Goal: Information Seeking & Learning: Learn about a topic

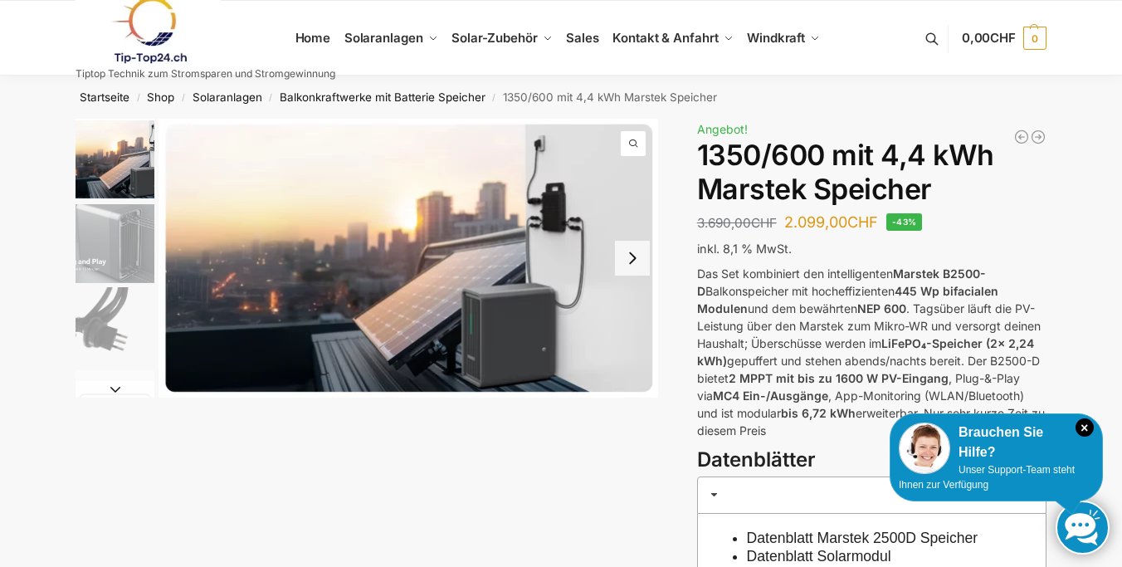
click at [126, 256] on img "2 / 9" at bounding box center [115, 243] width 79 height 79
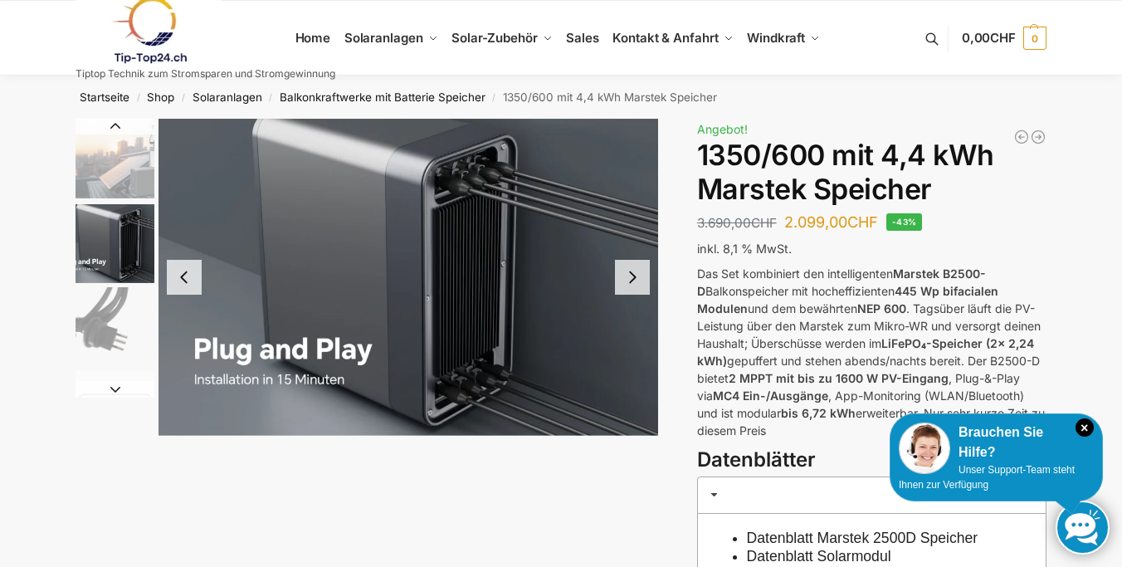
click at [90, 430] on div at bounding box center [367, 277] width 583 height 317
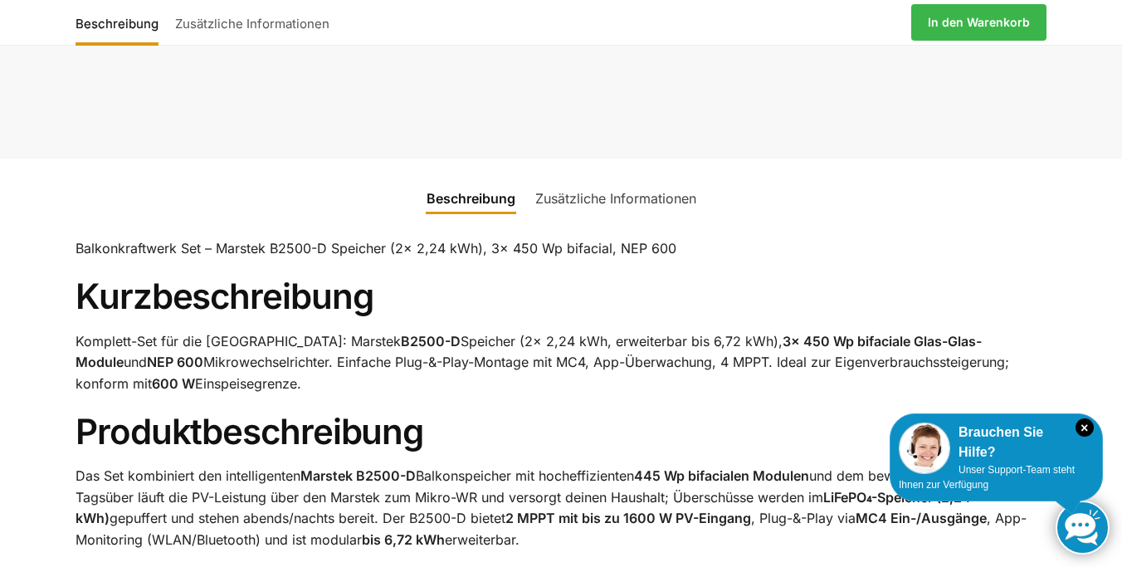
scroll to position [689, 0]
click at [557, 296] on h1 "Kurzbeschreibung" at bounding box center [561, 296] width 971 height 42
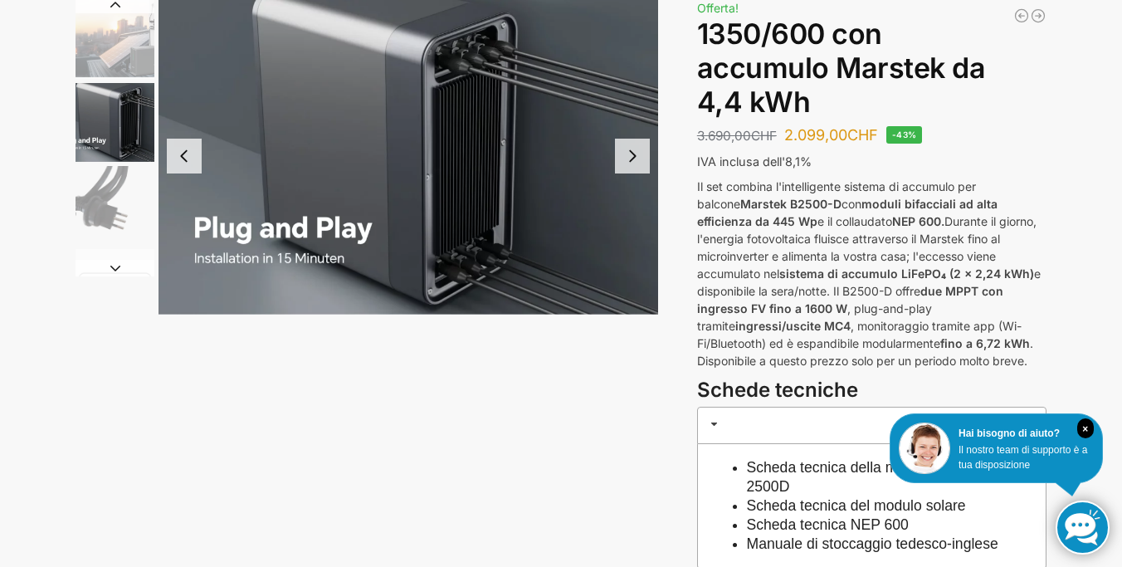
scroll to position [0, 0]
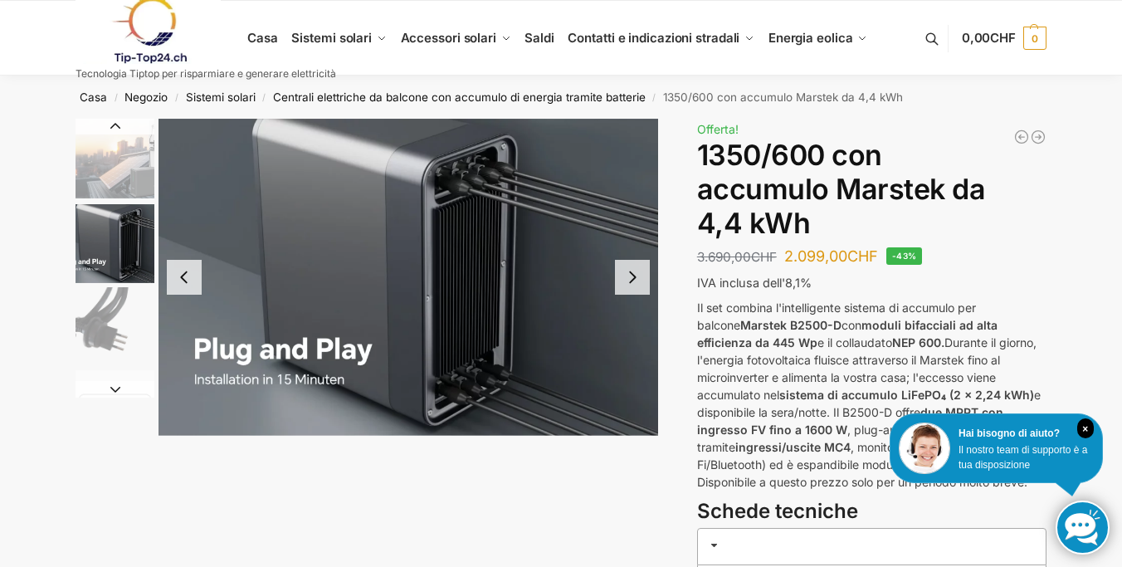
click at [629, 298] on img "2 / 9" at bounding box center [409, 277] width 500 height 317
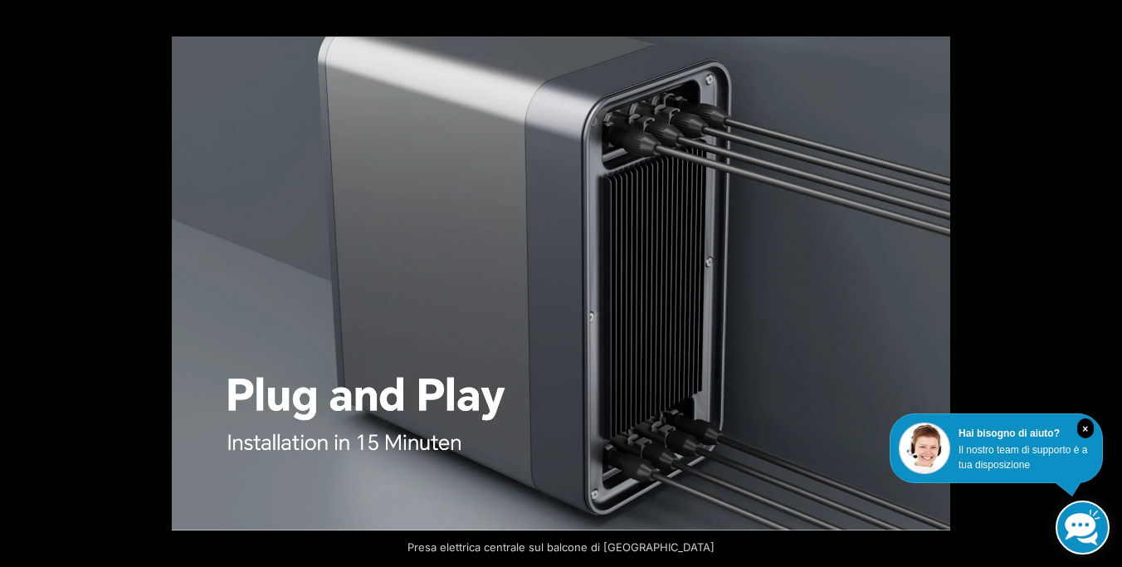
click at [1096, 290] on button "Avanti (freccia a destra)" at bounding box center [1093, 283] width 58 height 83
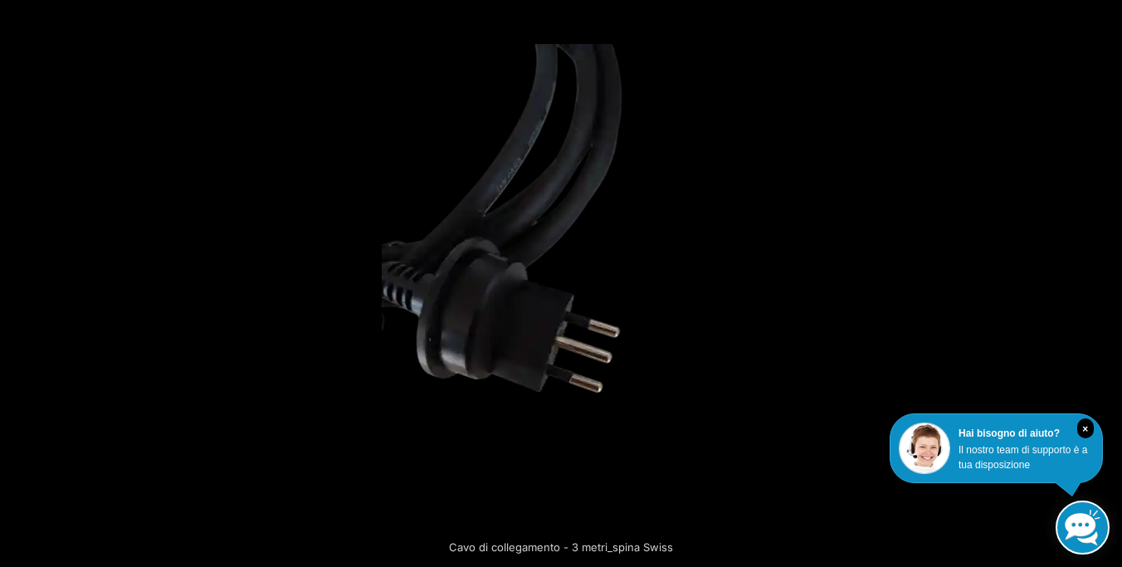
click at [1096, 290] on button "Avanti (freccia a destra)" at bounding box center [1093, 283] width 58 height 83
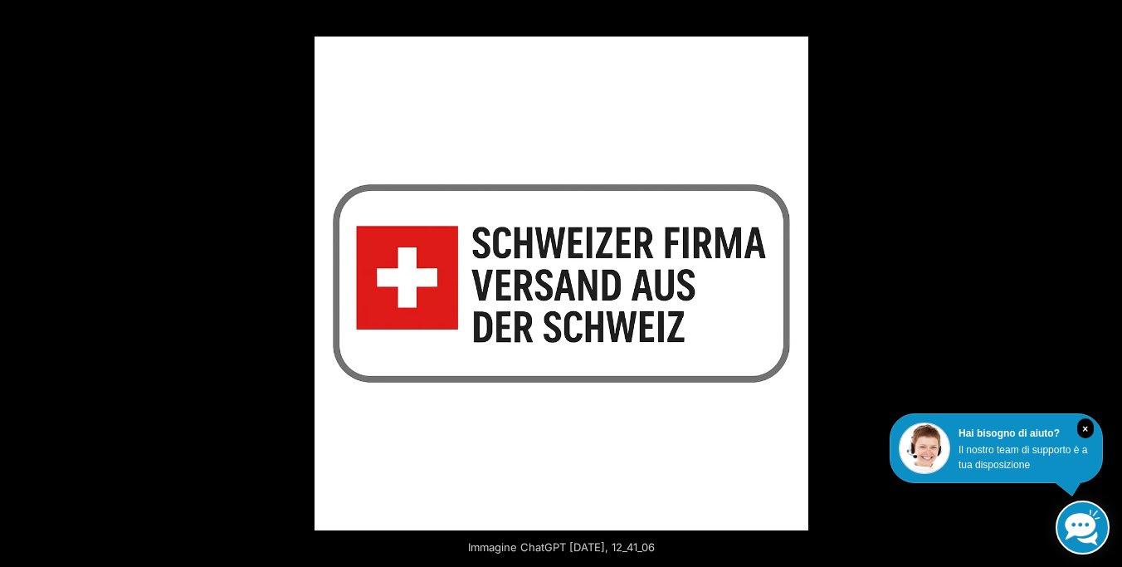
click at [1096, 290] on button "Avanti (freccia a destra)" at bounding box center [1093, 283] width 58 height 83
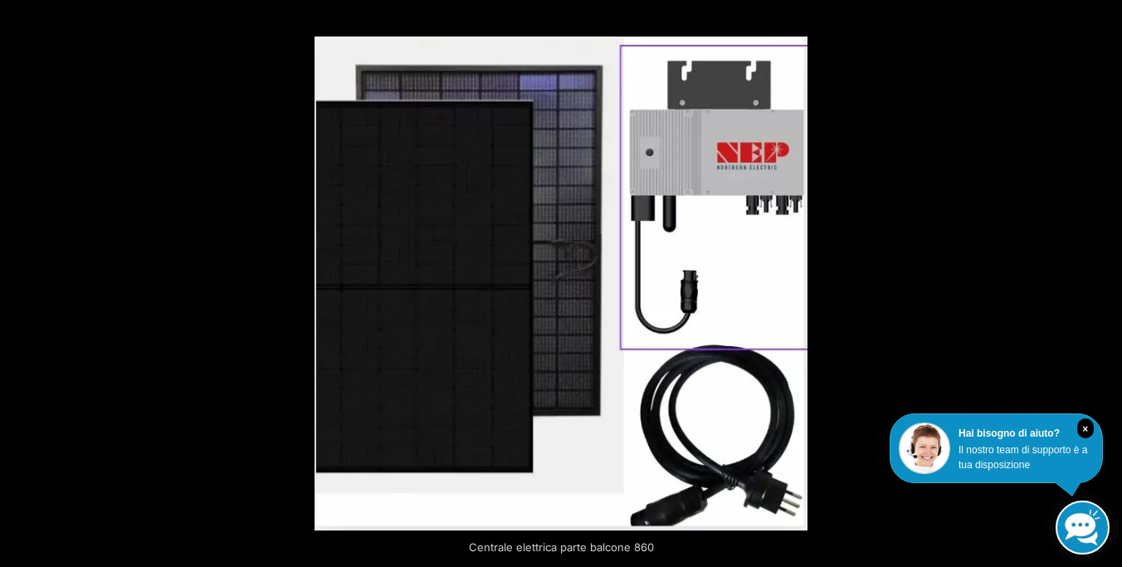
click at [1096, 290] on button "Avanti (freccia a destra)" at bounding box center [1093, 283] width 58 height 83
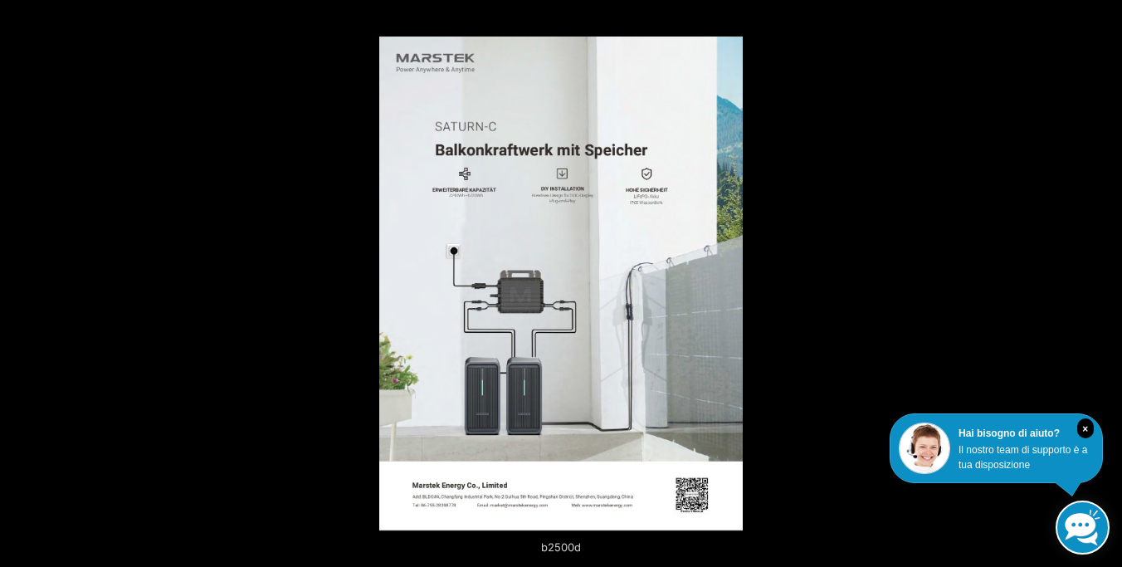
click at [1096, 290] on button "Avanti (freccia a destra)" at bounding box center [1093, 283] width 58 height 83
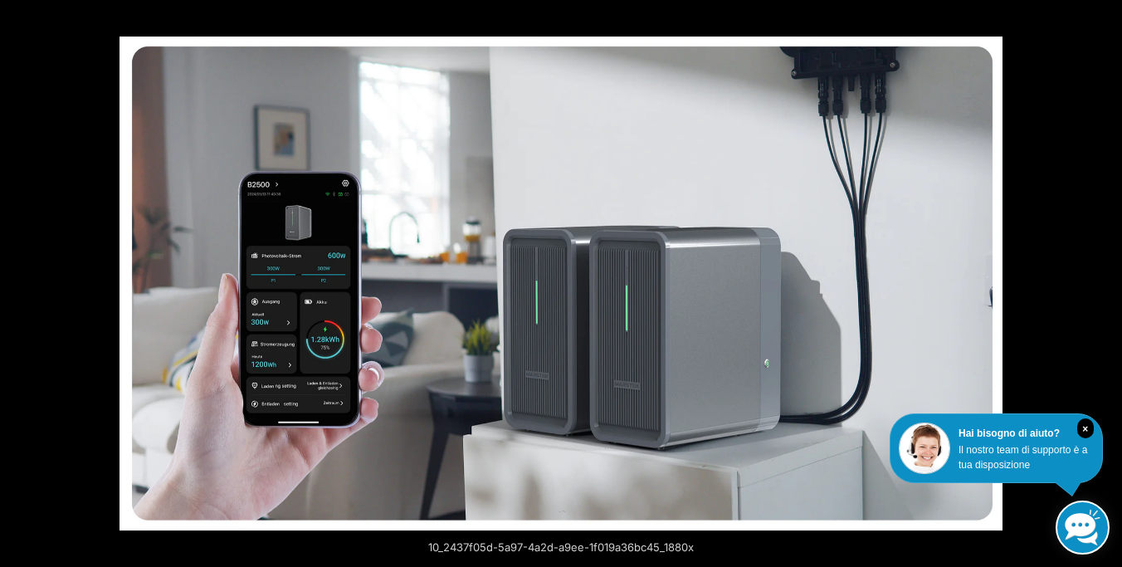
click at [1095, 290] on button "Avanti (freccia a destra)" at bounding box center [1093, 283] width 58 height 83
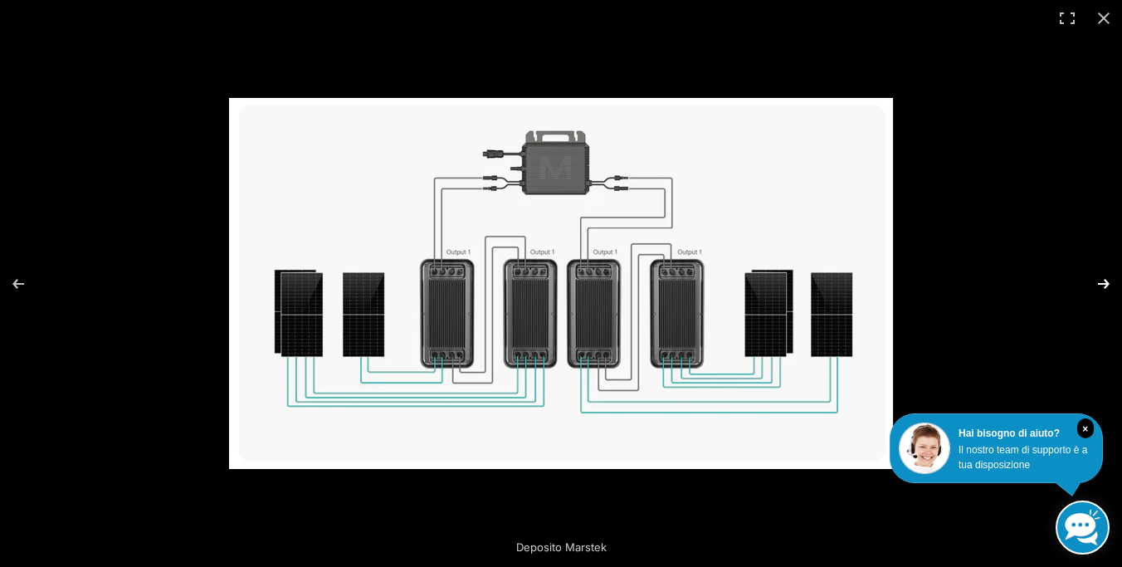
click at [1095, 290] on button "Avanti (freccia a destra)" at bounding box center [1093, 283] width 58 height 83
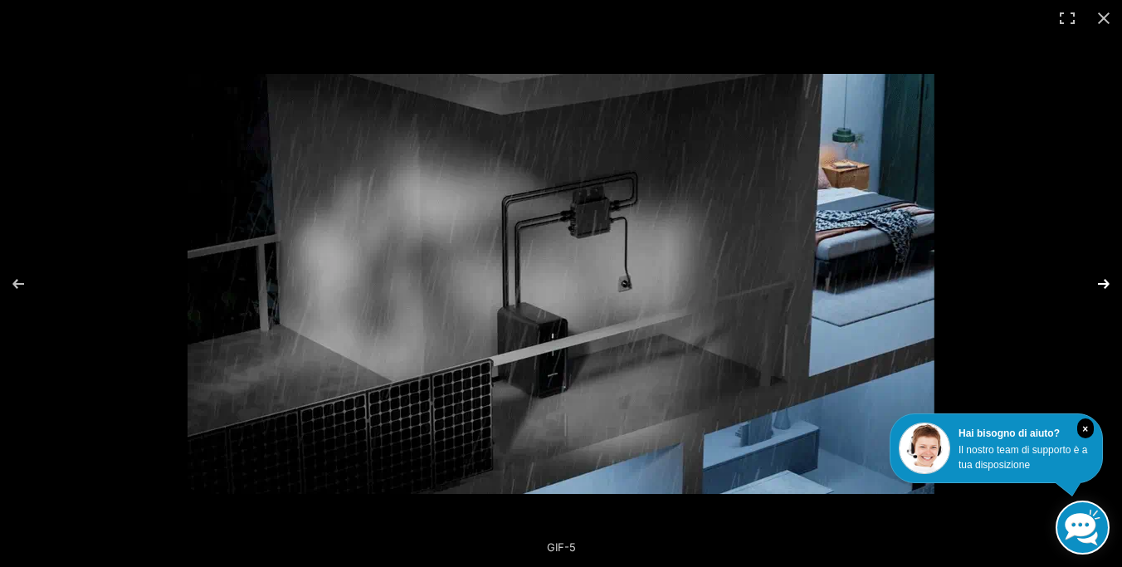
click at [1099, 281] on button "Avanti (freccia a destra)" at bounding box center [1093, 283] width 58 height 83
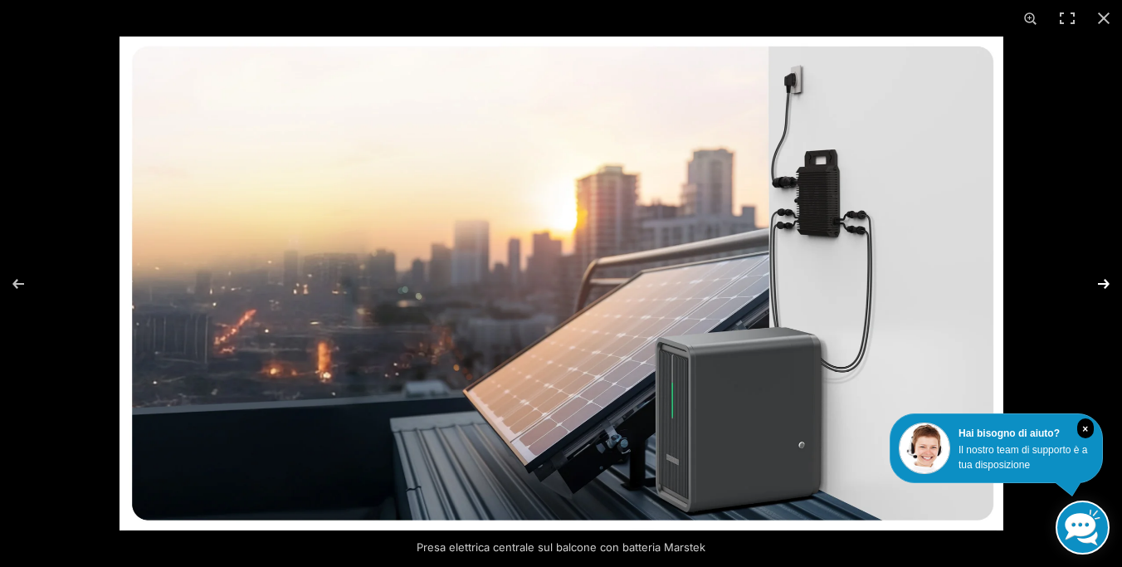
click at [1099, 281] on button "Avanti (freccia a destra)" at bounding box center [1093, 283] width 58 height 83
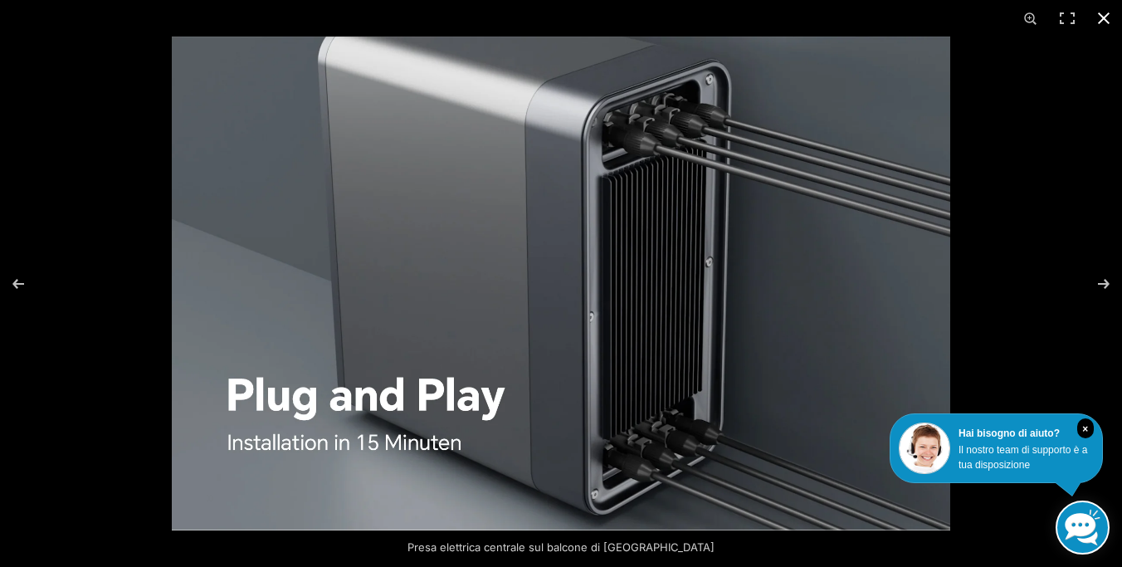
click at [1108, 12] on button "Chiudi (Esc)" at bounding box center [1104, 18] width 37 height 37
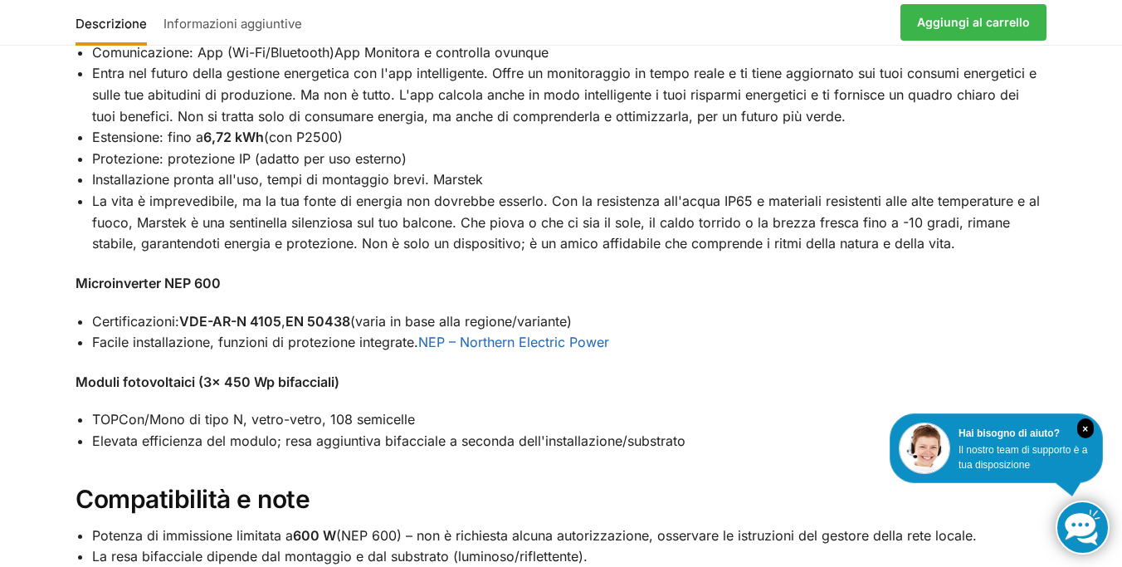
scroll to position [1967, 0]
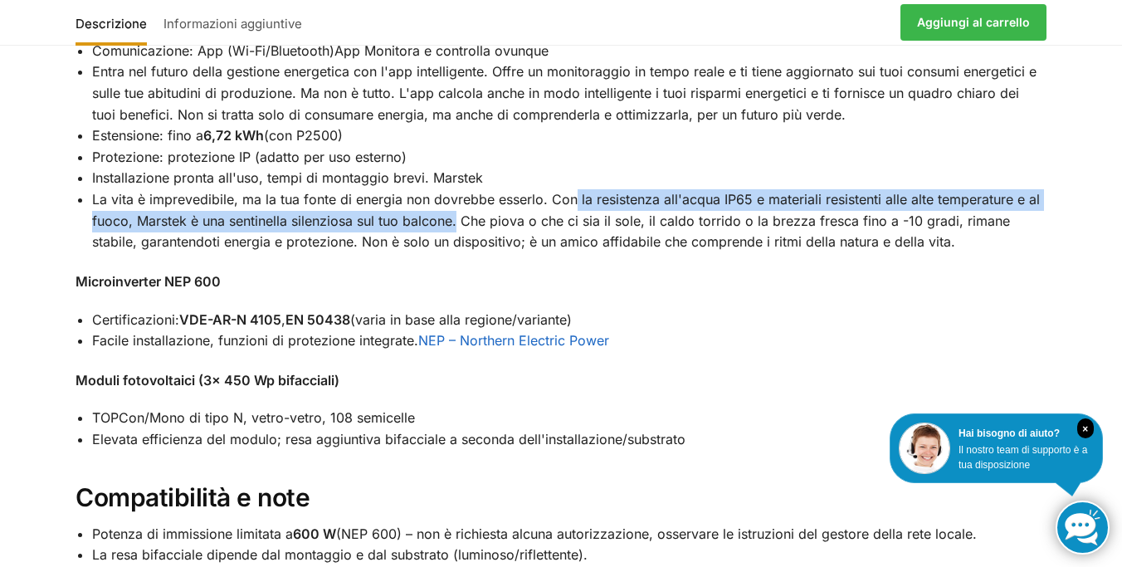
drag, startPoint x: 569, startPoint y: 222, endPoint x: 457, endPoint y: 241, distance: 113.7
click at [457, 241] on font "La vita è imprevedibile, ma la tua fonte di energia non dovrebbe esserlo. Con l…" at bounding box center [566, 220] width 948 height 59
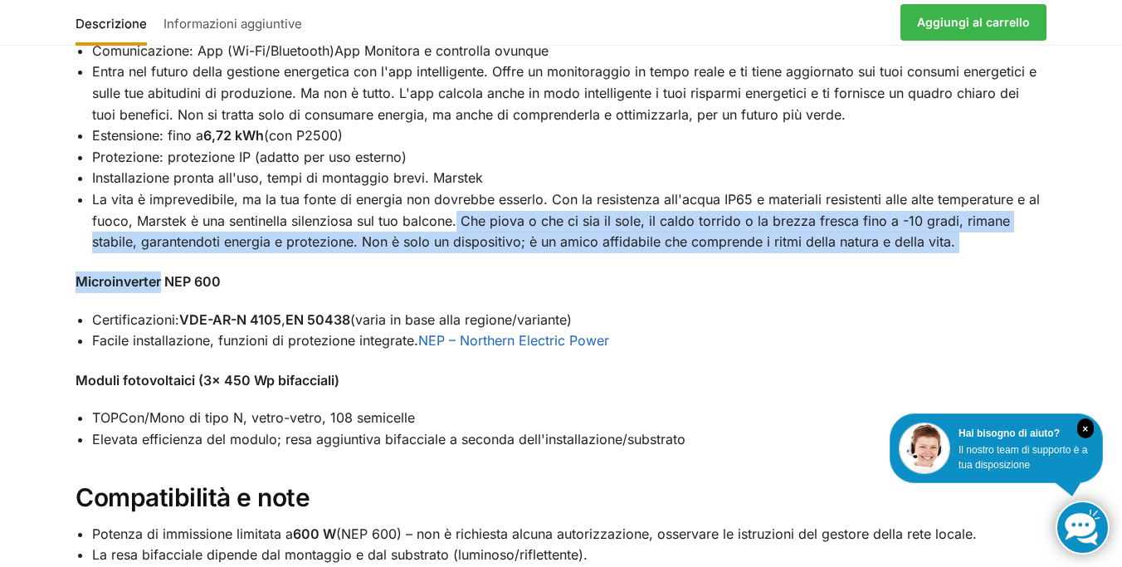
drag, startPoint x: 457, startPoint y: 241, endPoint x: 461, endPoint y: 285, distance: 44.2
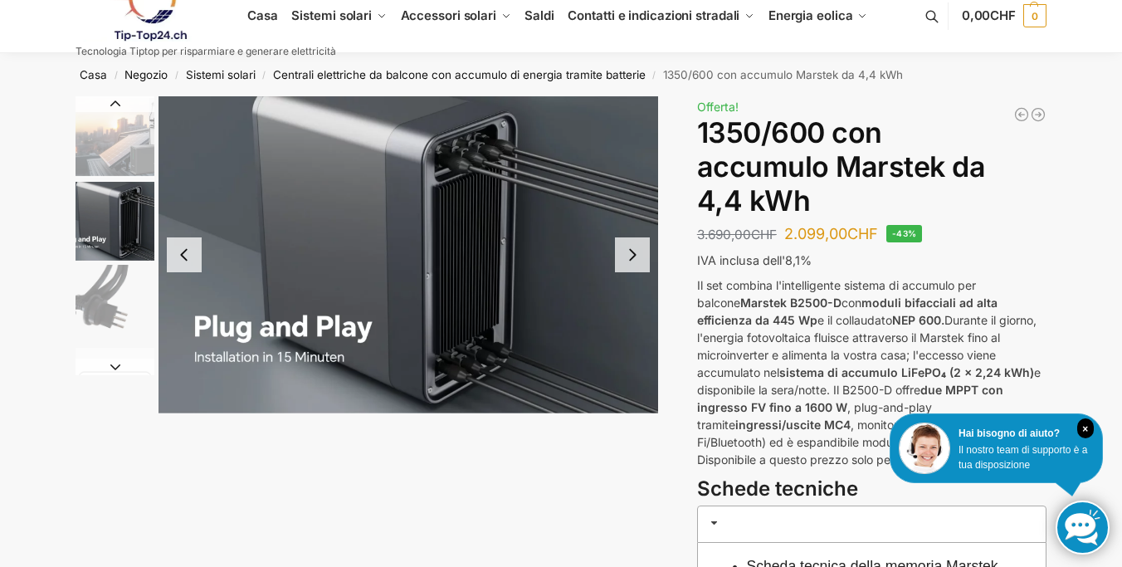
scroll to position [0, 0]
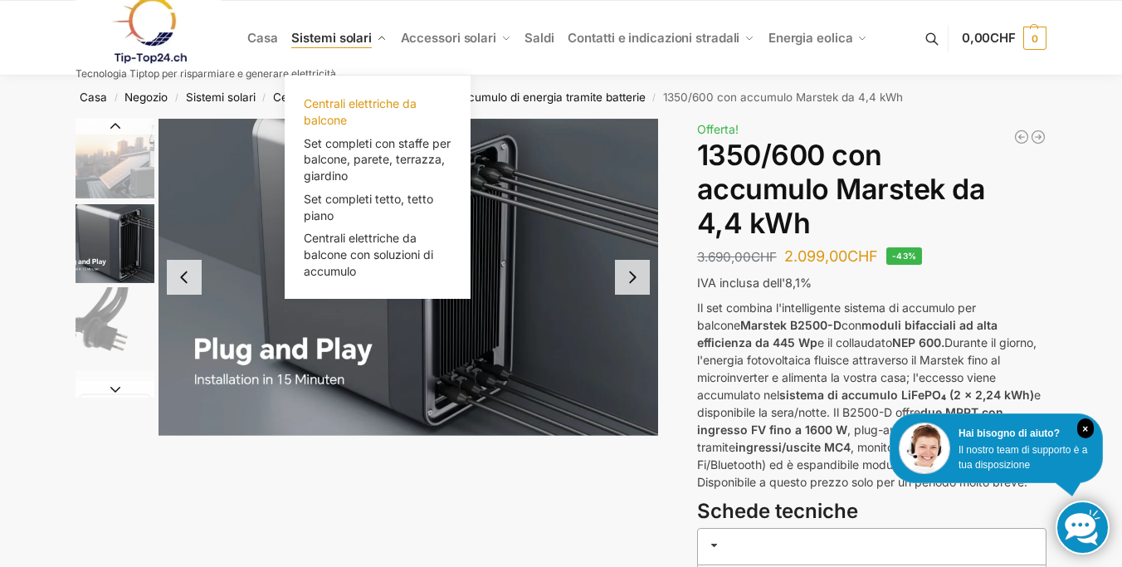
click at [371, 95] on link "Centrali elettriche da balcone" at bounding box center [378, 112] width 166 height 40
